Goal: Task Accomplishment & Management: Manage account settings

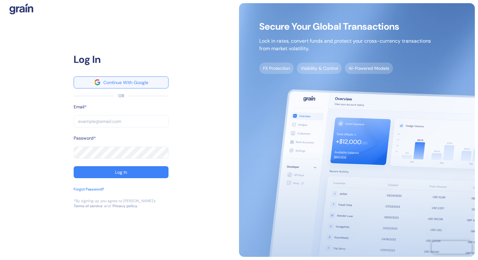
click at [131, 78] on button "Continue With Google" at bounding box center [121, 83] width 95 height 12
click at [115, 122] on input "text" at bounding box center [121, 122] width 95 height 12
click at [0, 260] on com-1password-button at bounding box center [0, 260] width 0 height 0
type input "dev@grainfinance.co"
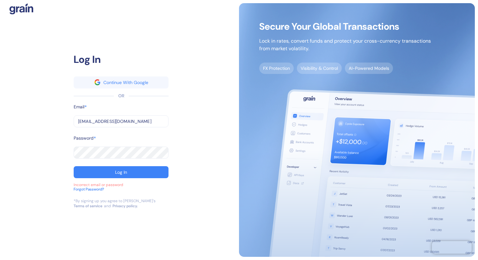
type input "dev@grainfinance.co"
